Goal: Find specific page/section: Find specific page/section

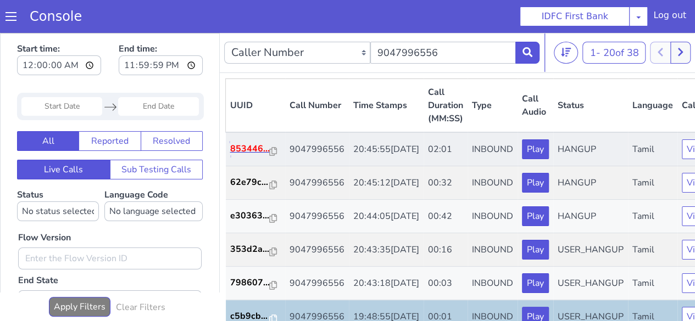
click at [250, 154] on p "853446..." at bounding box center [250, 148] width 40 height 13
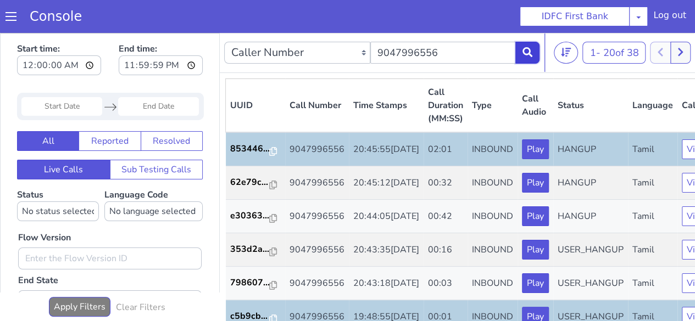
click at [519, 54] on button at bounding box center [527, 53] width 24 height 22
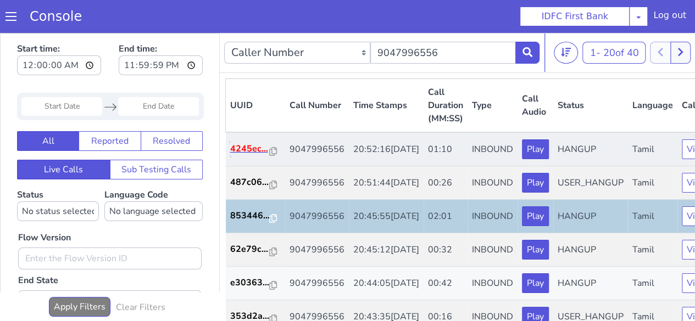
click at [255, 155] on p "4245ec..." at bounding box center [250, 148] width 40 height 13
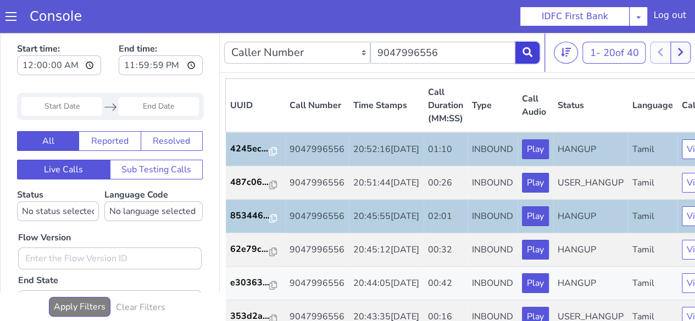
click at [530, 52] on icon at bounding box center [527, 52] width 10 height 10
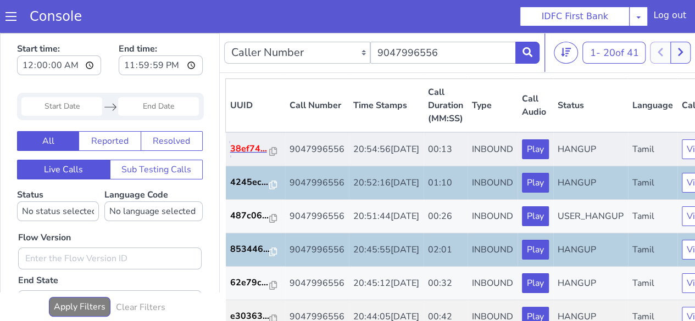
click at [239, 155] on p "38ef74..." at bounding box center [250, 148] width 40 height 13
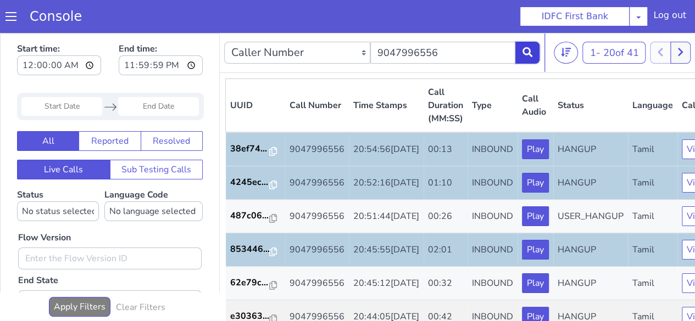
click at [521, 54] on button at bounding box center [527, 53] width 24 height 22
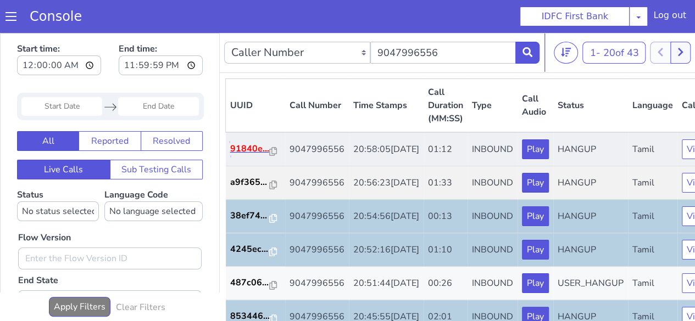
click at [246, 155] on p "91840e..." at bounding box center [250, 148] width 40 height 13
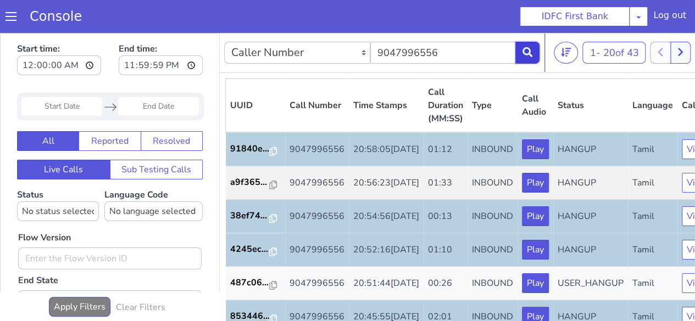
click at [524, 55] on icon at bounding box center [527, 52] width 10 height 10
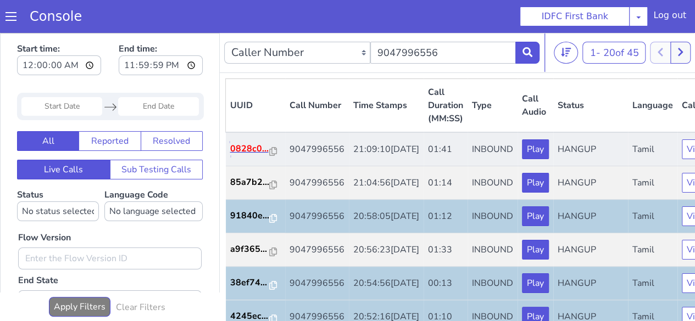
click at [248, 155] on p "0828c0..." at bounding box center [250, 148] width 40 height 13
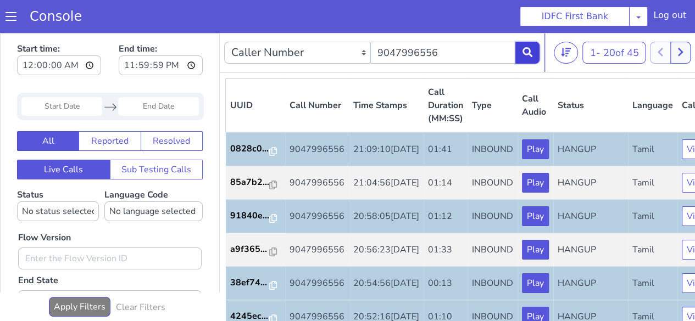
click at [534, 55] on button at bounding box center [527, 53] width 24 height 22
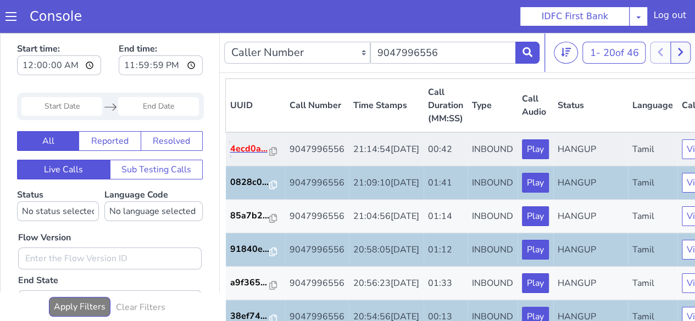
click at [241, 155] on p "4ecd0a..." at bounding box center [250, 148] width 40 height 13
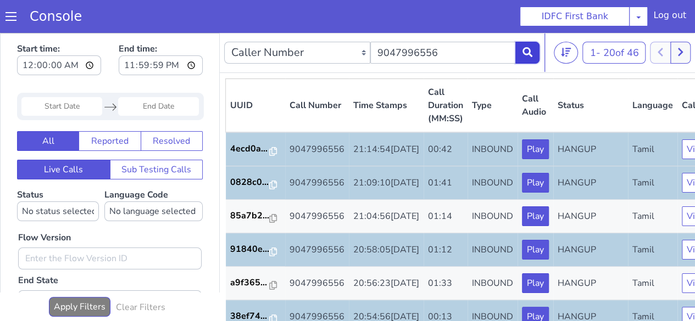
click at [532, 52] on button at bounding box center [527, 53] width 24 height 22
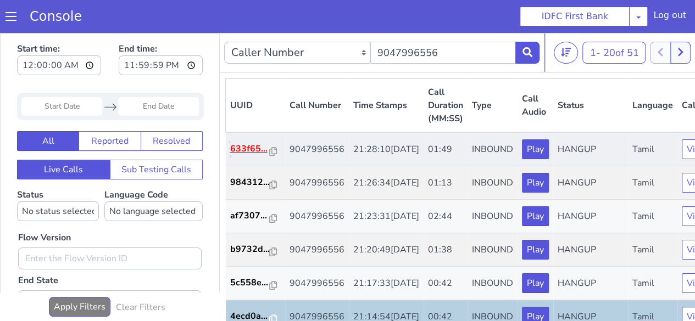
click at [250, 152] on p "633f65..." at bounding box center [250, 148] width 40 height 13
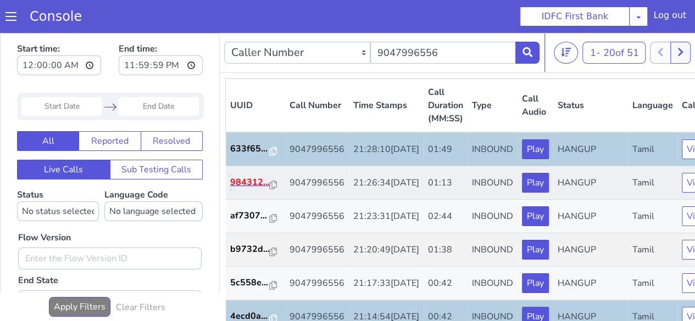
click at [257, 189] on p "984312..." at bounding box center [250, 182] width 40 height 13
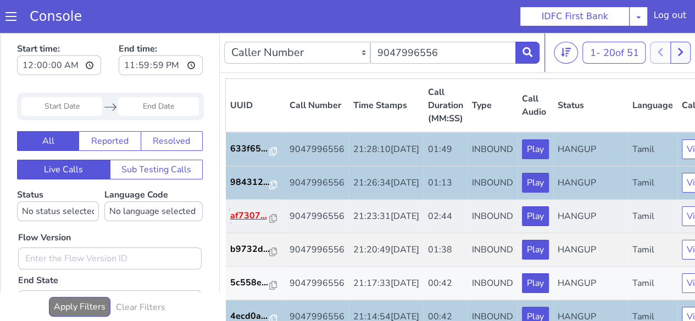
click at [246, 222] on p "af7307..." at bounding box center [250, 215] width 40 height 13
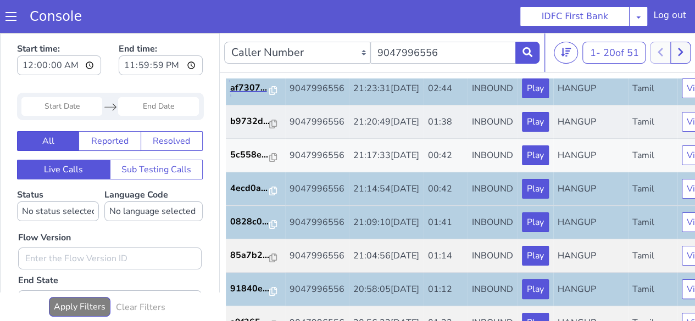
scroll to position [165, 0]
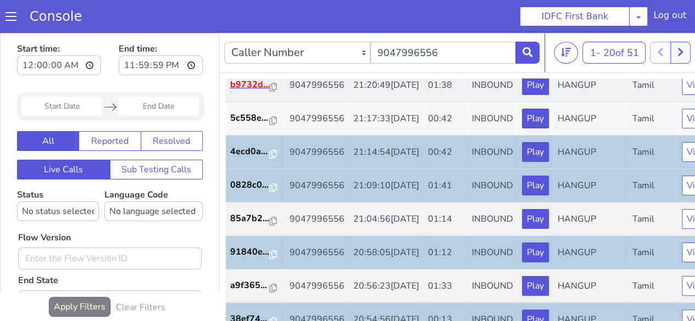
click at [252, 91] on p "b9732d..." at bounding box center [250, 84] width 40 height 13
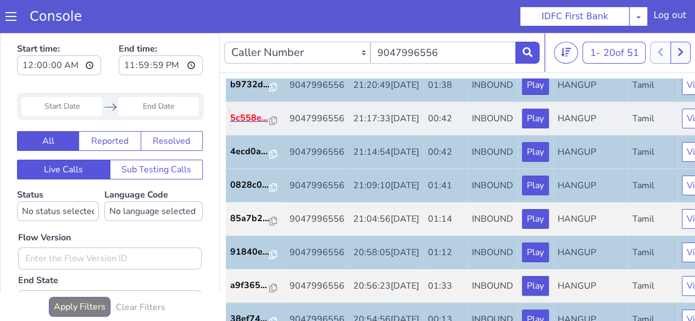
click at [256, 125] on p "5c558e..." at bounding box center [250, 117] width 40 height 13
